Goal: Information Seeking & Learning: Learn about a topic

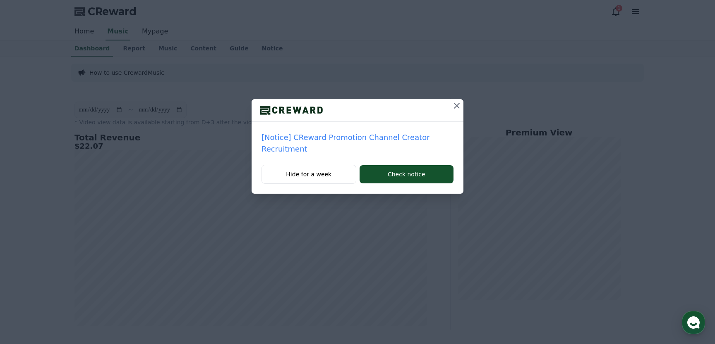
click at [456, 104] on icon at bounding box center [457, 106] width 10 height 10
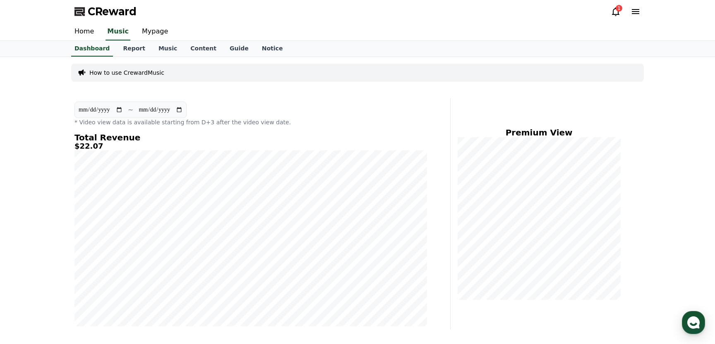
click at [617, 12] on icon at bounding box center [615, 12] width 10 height 10
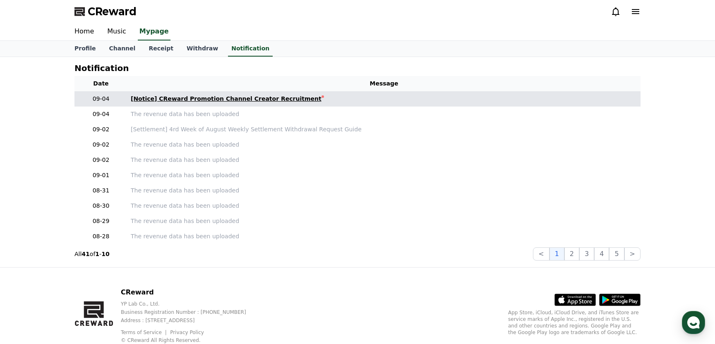
click at [271, 100] on div "[Notice] CReward Promotion Channel Creator Recruitment" at bounding box center [226, 99] width 191 height 9
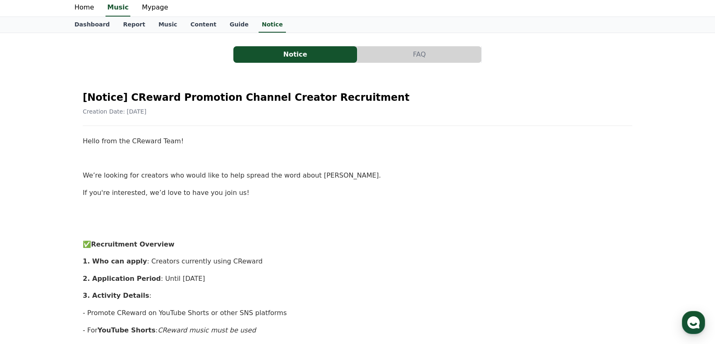
scroll to position [7, 0]
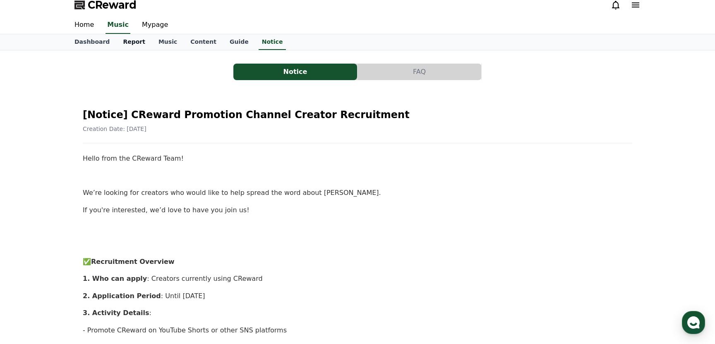
click at [129, 43] on link "Report" at bounding box center [134, 42] width 36 height 16
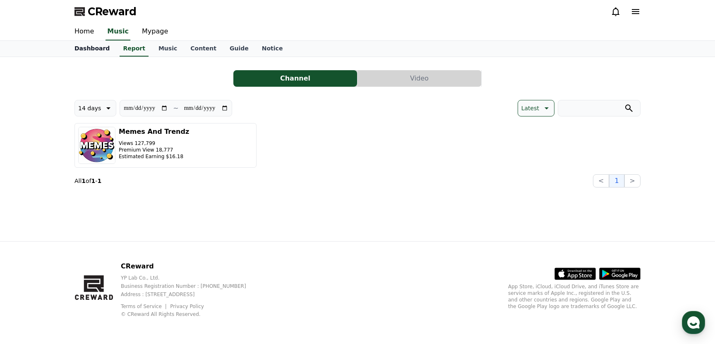
click at [93, 50] on link "Dashboard" at bounding box center [92, 49] width 48 height 16
